Goal: Transaction & Acquisition: Purchase product/service

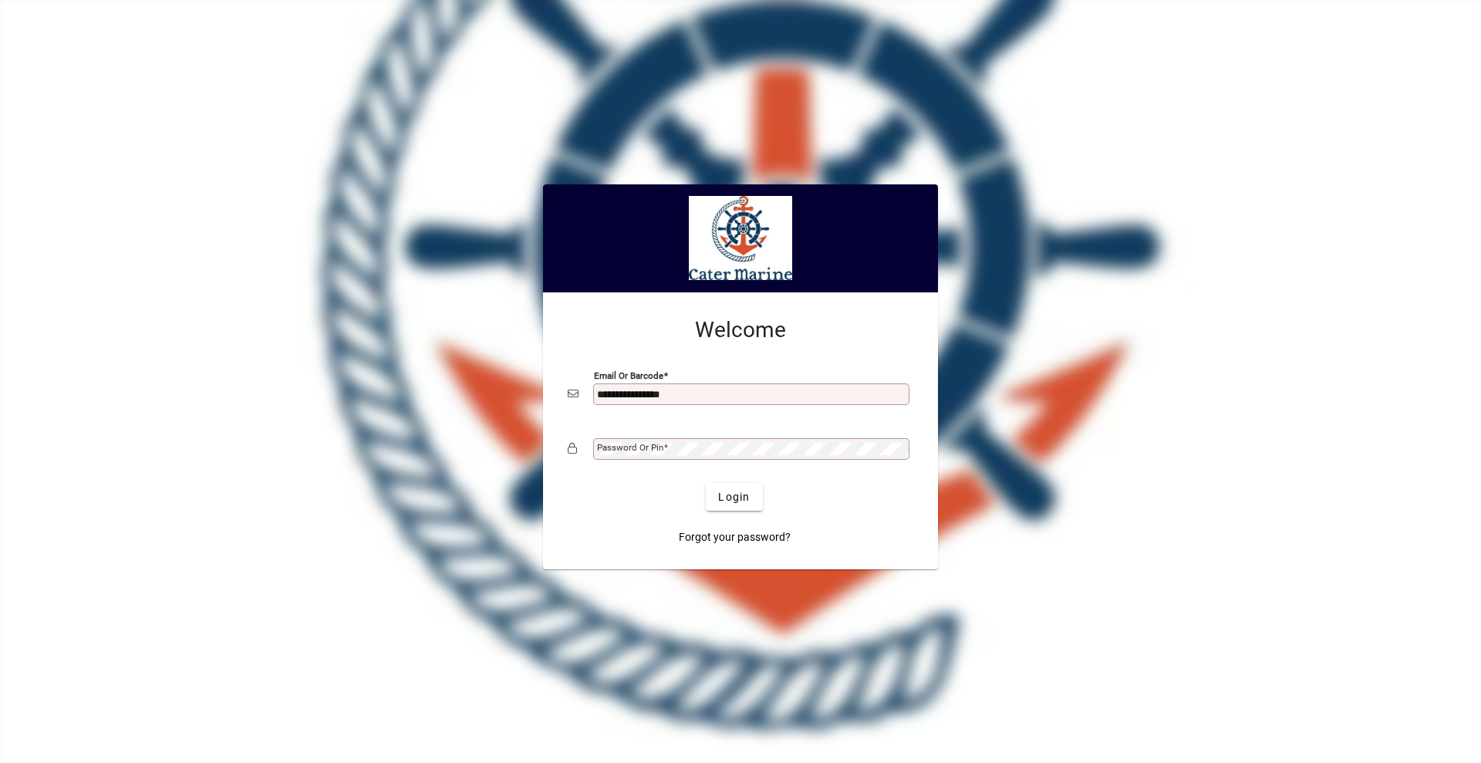
type input "**********"
click at [706, 483] on button "Login" at bounding box center [734, 497] width 56 height 28
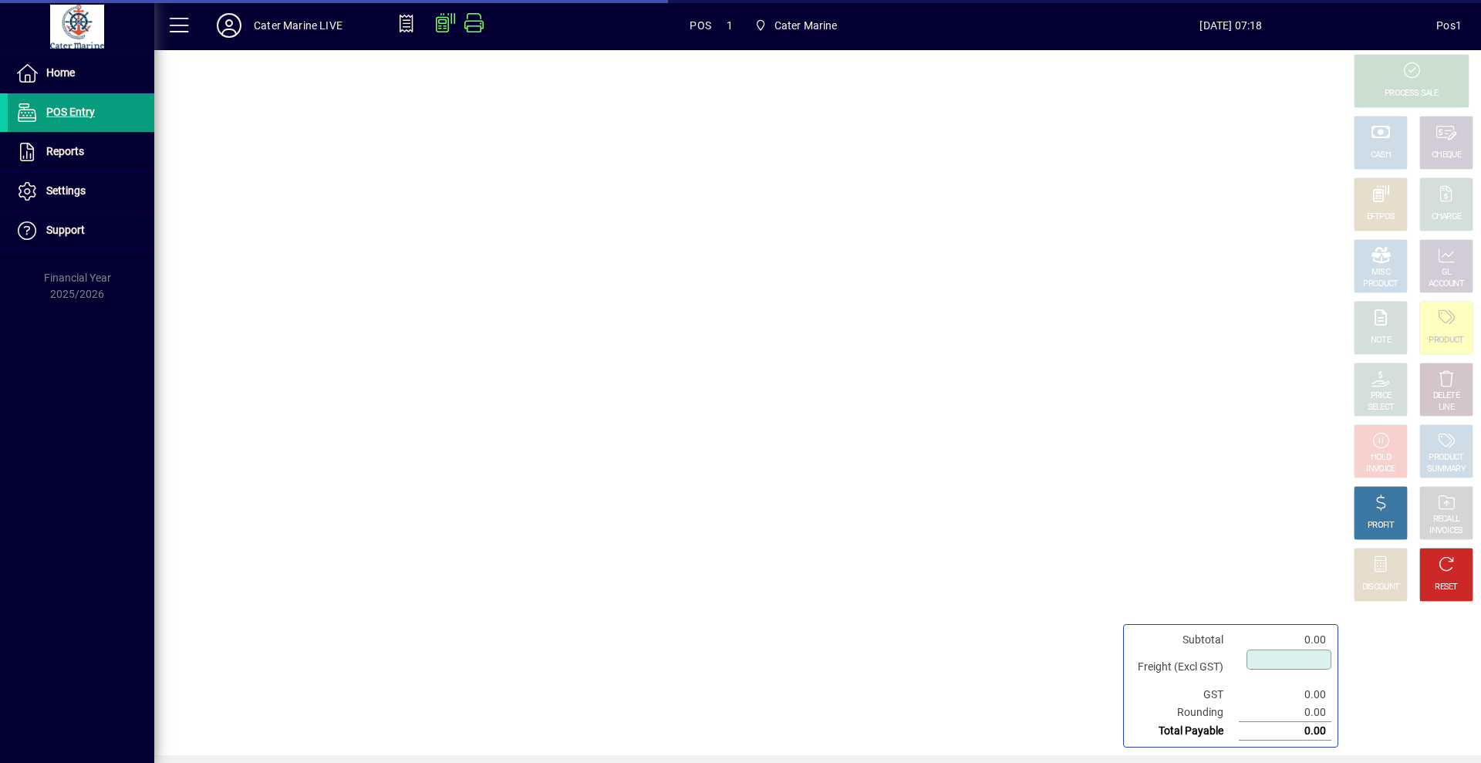
type input "****"
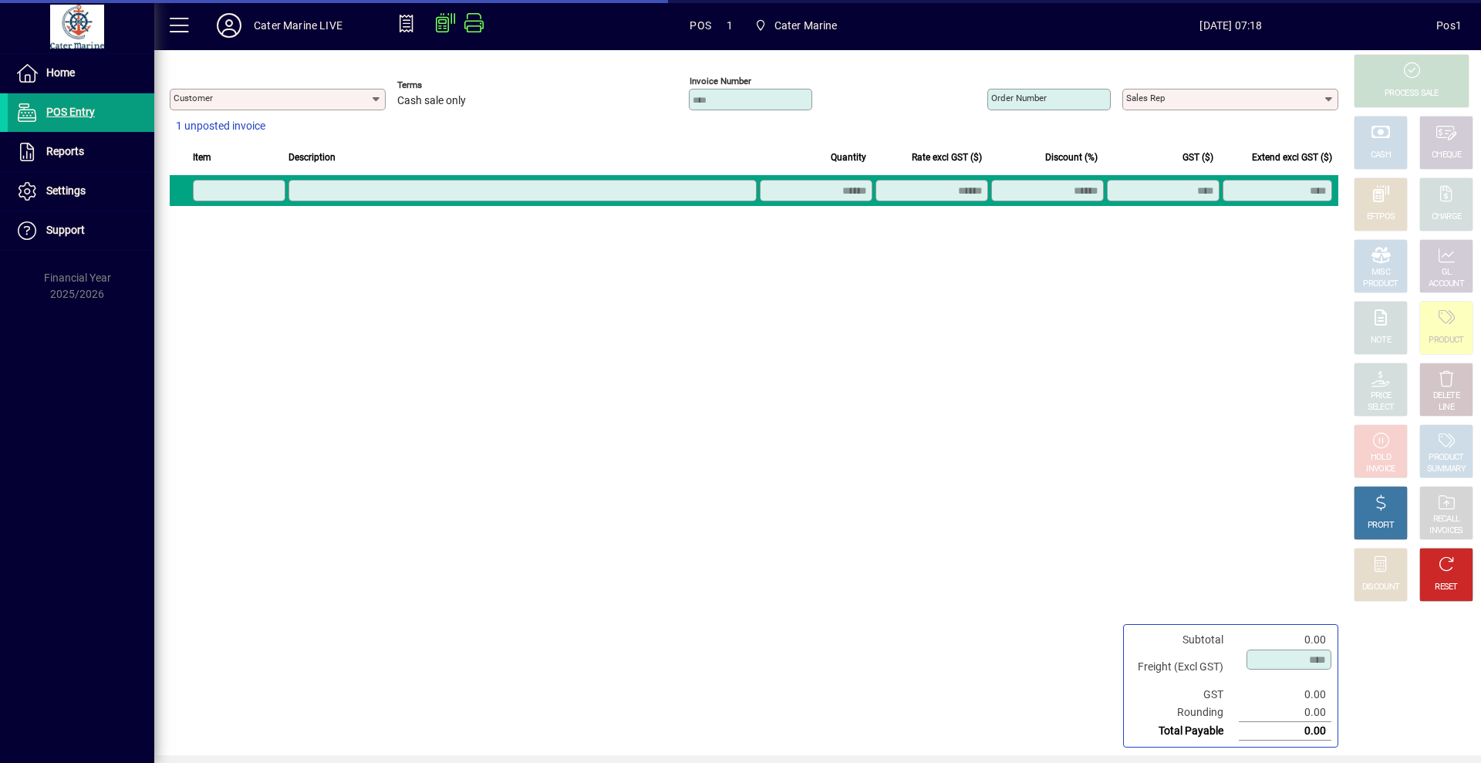
type input "**********"
